Goal: Entertainment & Leisure: Consume media (video, audio)

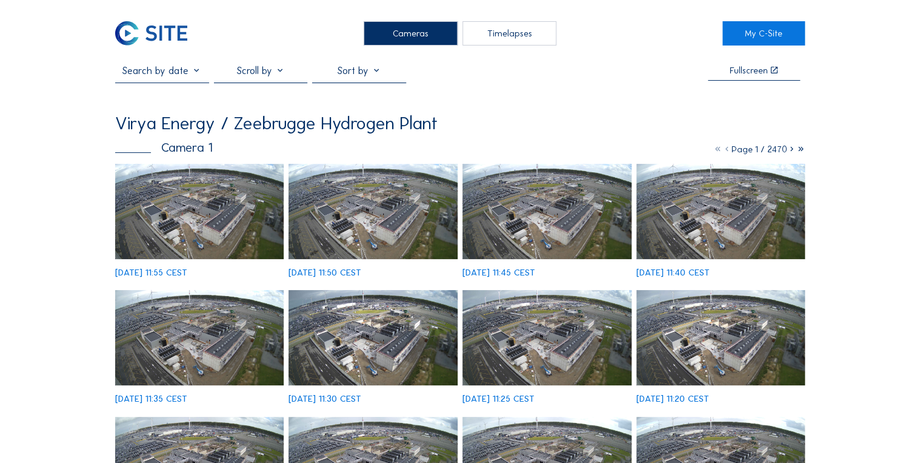
click at [581, 221] on img at bounding box center [547, 211] width 169 height 95
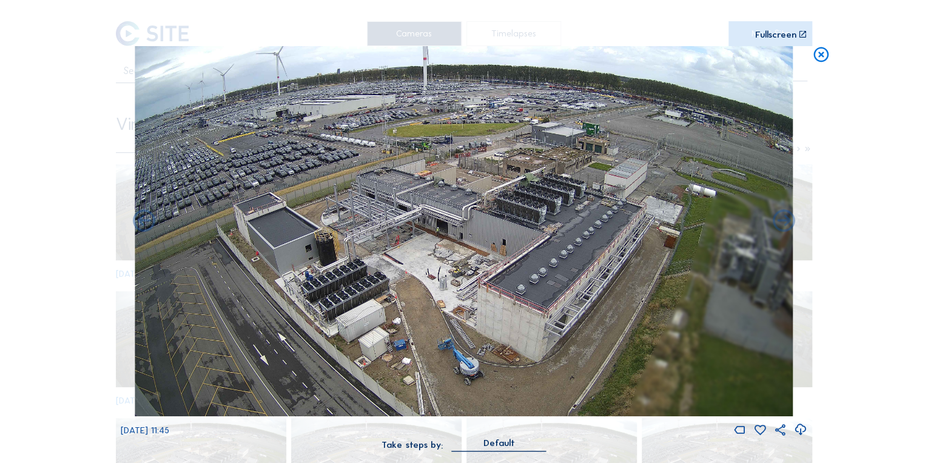
click at [559, 176] on img at bounding box center [464, 231] width 658 height 370
click at [778, 32] on div "Fullscreen" at bounding box center [775, 34] width 41 height 9
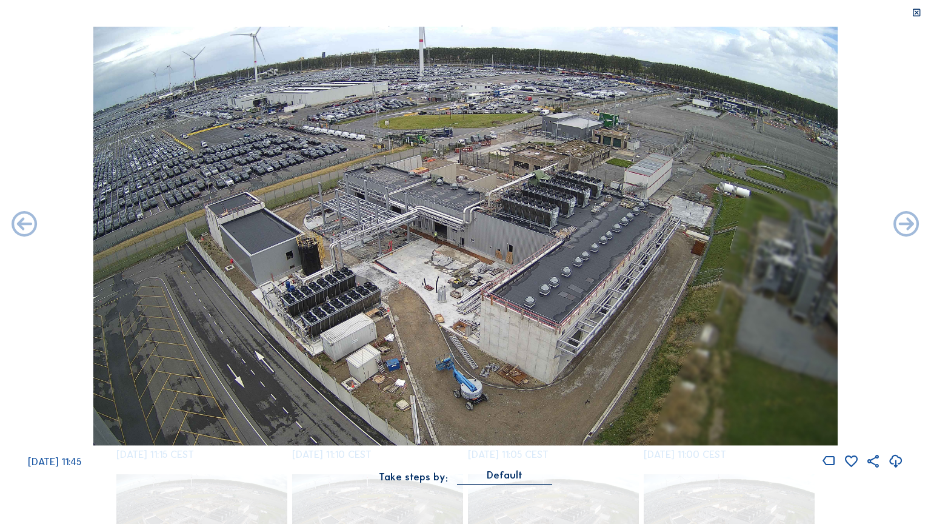
drag, startPoint x: 463, startPoint y: 264, endPoint x: 696, endPoint y: 306, distance: 236.4
click at [696, 306] on img at bounding box center [465, 236] width 745 height 419
click at [895, 458] on icon at bounding box center [895, 461] width 15 height 19
click at [918, 18] on icon at bounding box center [917, 13] width 10 height 10
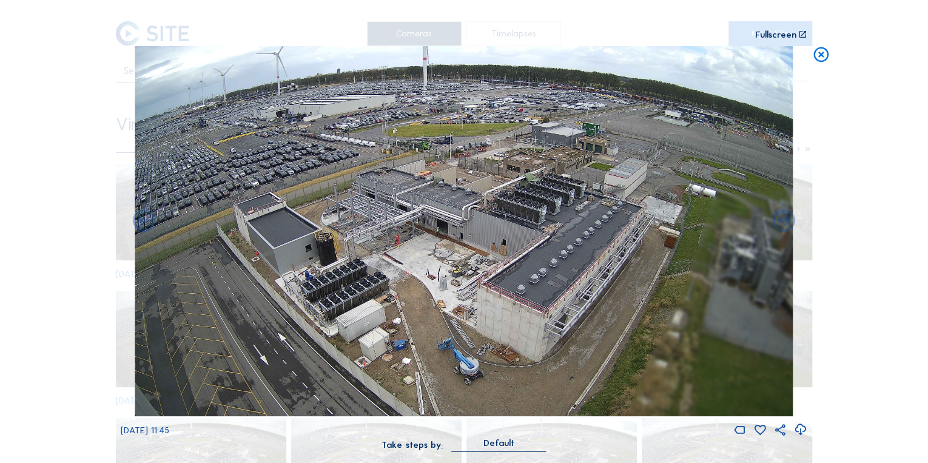
click at [821, 54] on icon at bounding box center [820, 55] width 18 height 19
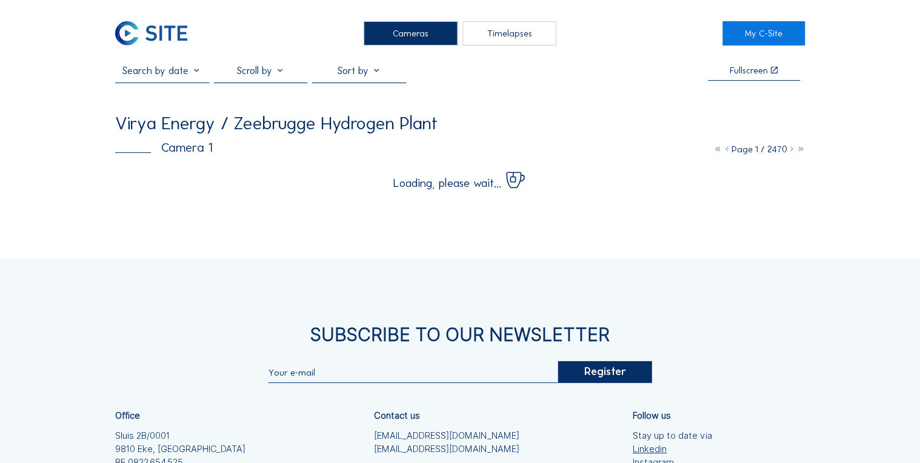
click at [483, 41] on div "Timelapses" at bounding box center [510, 33] width 94 height 24
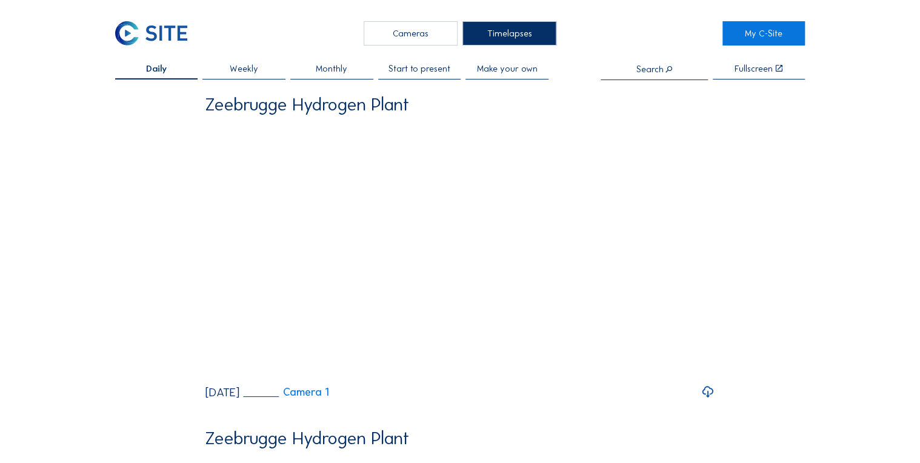
click at [321, 68] on span "Monthly" at bounding box center [332, 68] width 32 height 9
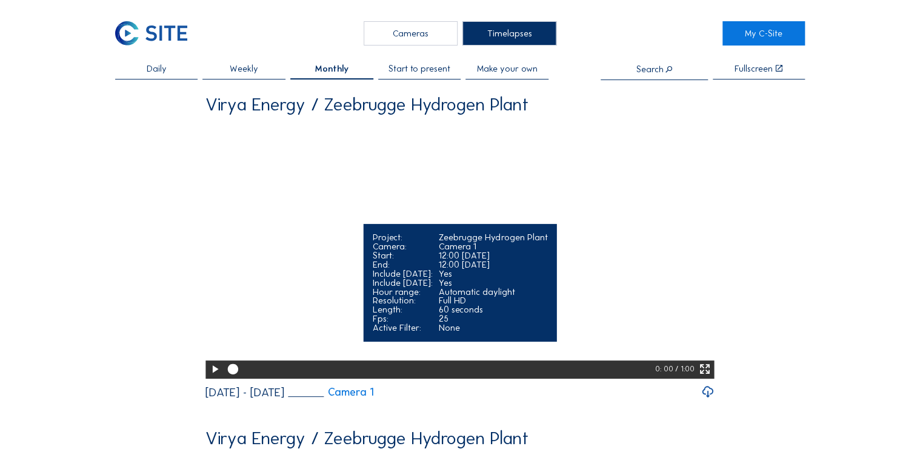
click at [211, 377] on icon at bounding box center [215, 369] width 13 height 16
click at [709, 377] on icon at bounding box center [705, 369] width 13 height 16
